Goal: Task Accomplishment & Management: Manage account settings

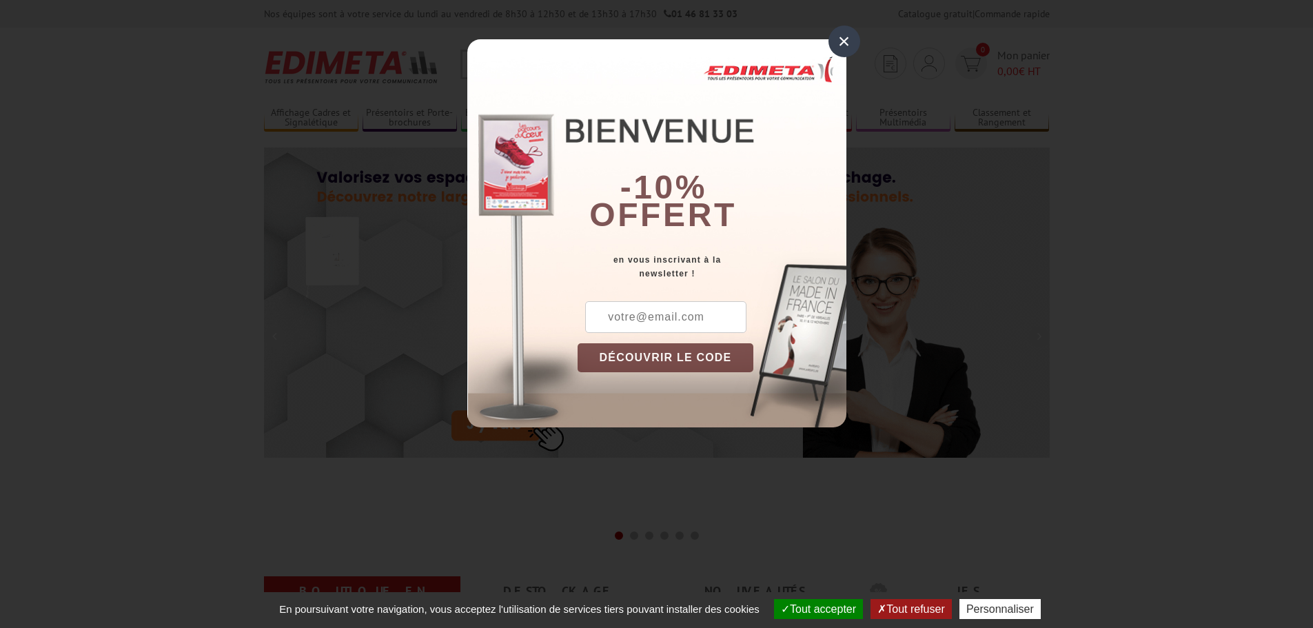
click at [840, 43] on div "×" at bounding box center [845, 42] width 32 height 32
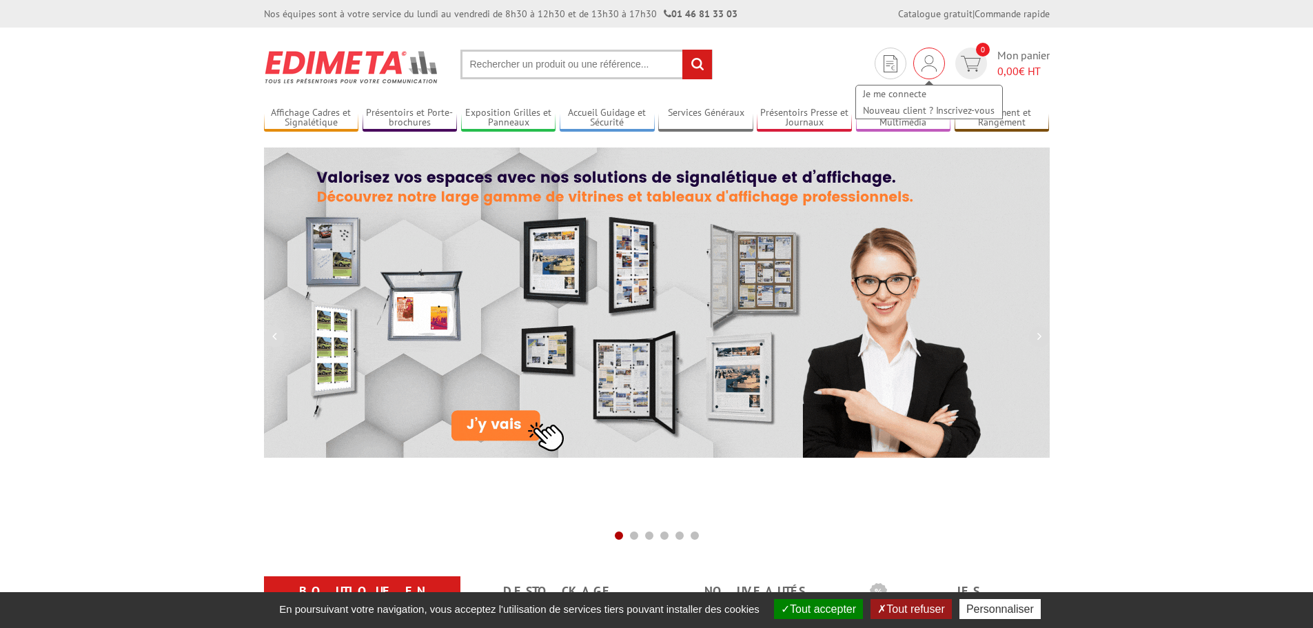
click at [928, 65] on img at bounding box center [929, 63] width 15 height 17
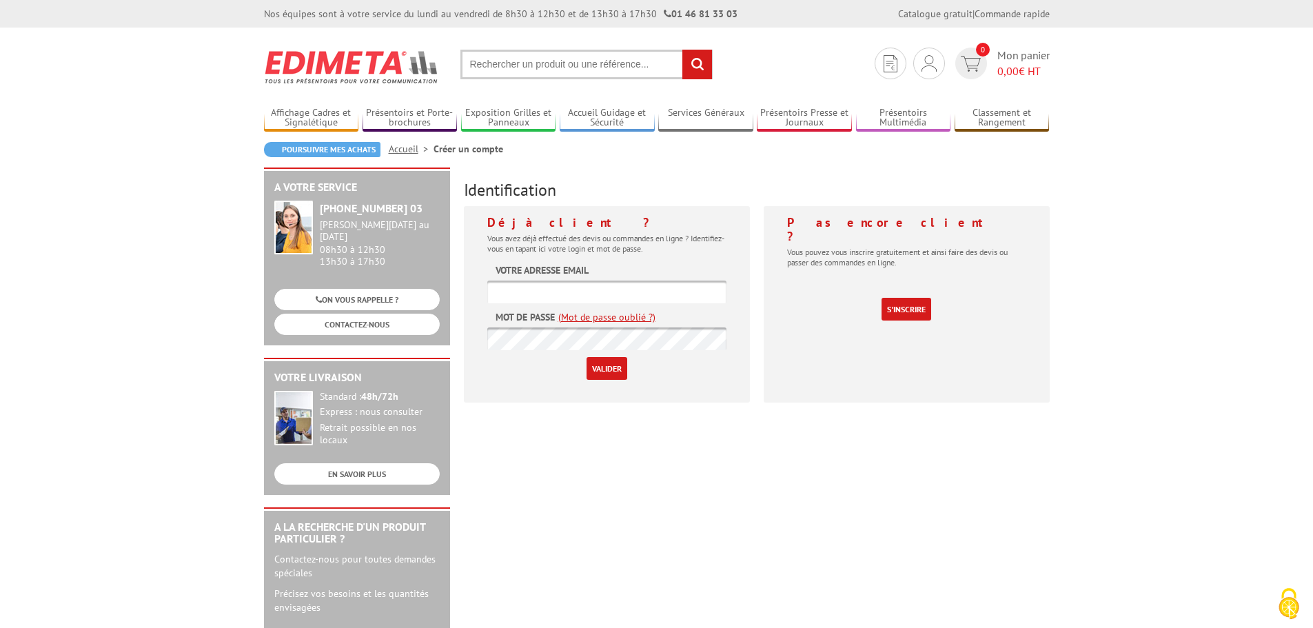
type input "[EMAIL_ADDRESS][DOMAIN_NAME]"
click at [608, 370] on input "Valider" at bounding box center [607, 368] width 41 height 23
